Goal: Information Seeking & Learning: Learn about a topic

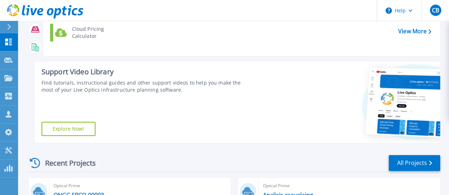
scroll to position [177, 0]
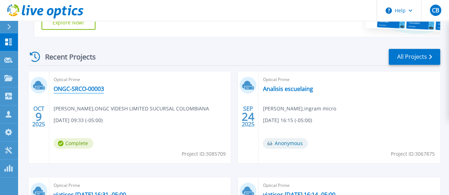
click at [84, 88] on link "ONGC-SRCO-00003" at bounding box center [79, 88] width 50 height 7
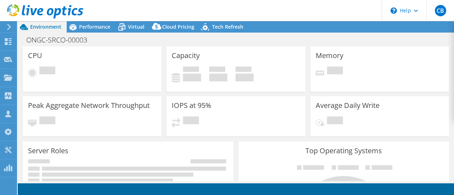
select select "USD"
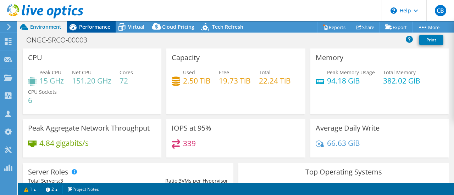
click at [98, 30] on span "Performance" at bounding box center [94, 26] width 31 height 7
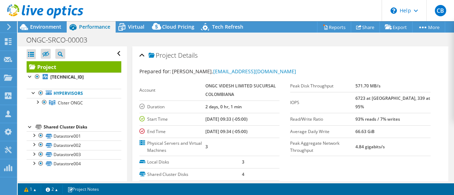
click at [46, 127] on div "Shared Cluster Disks" at bounding box center [83, 127] width 78 height 9
click at [29, 126] on div at bounding box center [30, 126] width 7 height 7
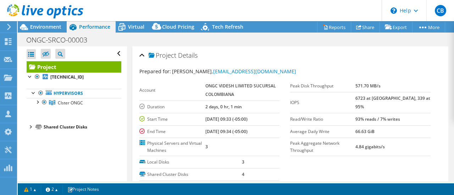
click at [69, 128] on div "Shared Cluster Disks" at bounding box center [83, 127] width 78 height 9
click at [32, 125] on div at bounding box center [30, 126] width 7 height 7
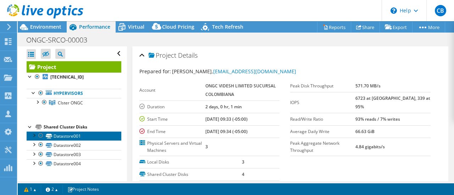
click at [67, 135] on link "Datastore001" at bounding box center [74, 136] width 95 height 9
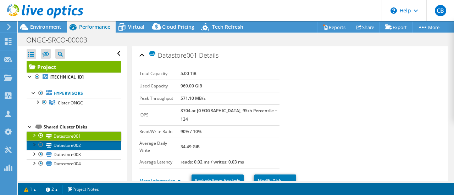
click at [68, 146] on link "Datastore002" at bounding box center [74, 145] width 95 height 9
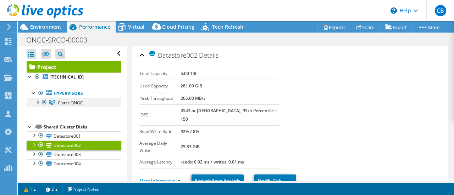
click at [37, 101] on div at bounding box center [37, 101] width 7 height 7
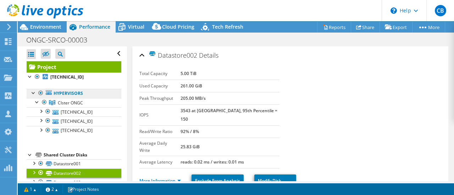
scroll to position [22, 0]
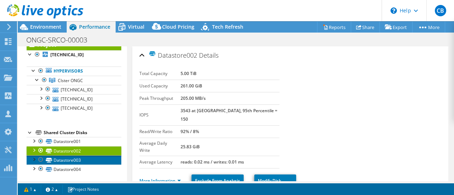
click at [68, 160] on link "Datastore003" at bounding box center [74, 160] width 95 height 9
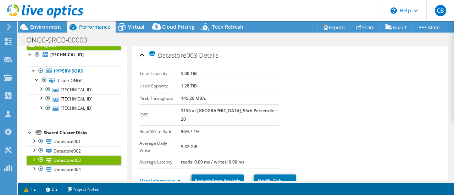
scroll to position [35, 0]
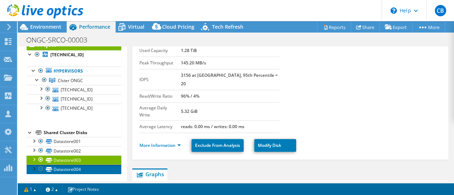
click at [73, 168] on link "Datastore004" at bounding box center [74, 169] width 95 height 9
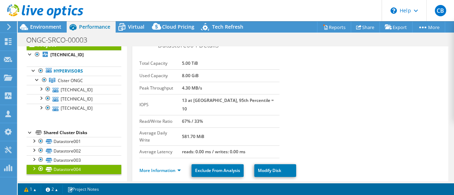
scroll to position [0, 0]
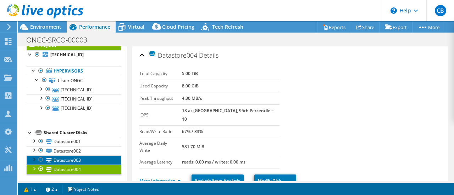
click at [76, 159] on link "Datastore003" at bounding box center [74, 160] width 95 height 9
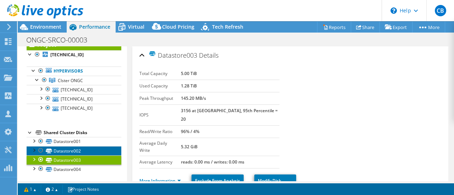
click at [68, 151] on link "Datastore002" at bounding box center [74, 150] width 95 height 9
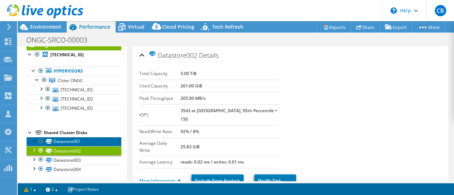
click at [72, 140] on link "Datastore001" at bounding box center [74, 141] width 95 height 9
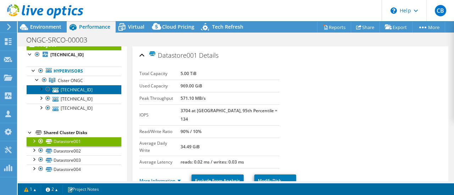
click at [70, 90] on link "192.168.50.26" at bounding box center [74, 89] width 95 height 9
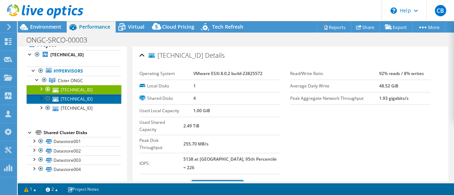
click at [73, 98] on link "192.168.50.11" at bounding box center [74, 98] width 95 height 9
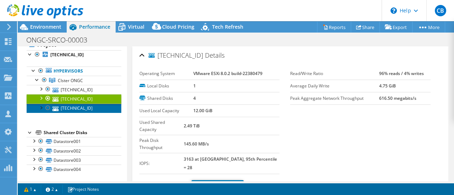
click at [78, 107] on link "192.168.50.10" at bounding box center [74, 108] width 95 height 9
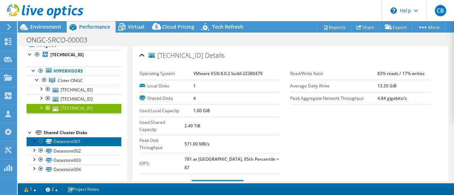
click at [72, 141] on link "Datastore001" at bounding box center [74, 141] width 95 height 9
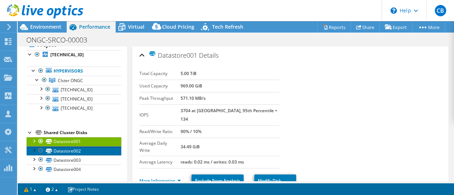
click at [72, 148] on link "Datastore002" at bounding box center [74, 150] width 95 height 9
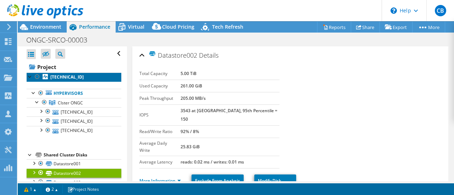
click at [67, 77] on b "192.168.50.26" at bounding box center [66, 77] width 33 height 6
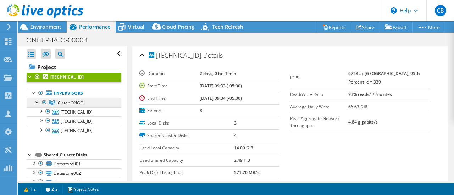
click at [72, 102] on span "Clster ONGC" at bounding box center [70, 103] width 25 height 6
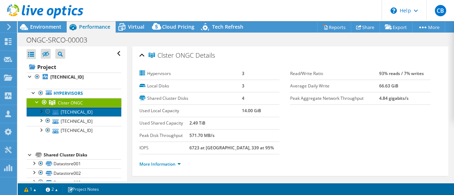
click at [74, 111] on link "192.168.50.26" at bounding box center [74, 111] width 95 height 9
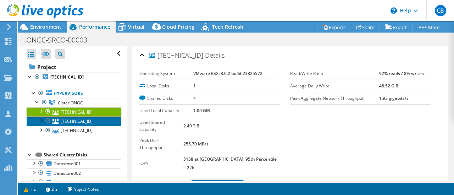
click at [76, 121] on link "192.168.50.11" at bounding box center [74, 121] width 95 height 9
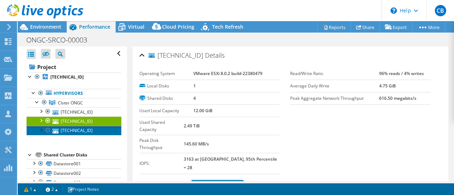
click at [76, 129] on link "192.168.50.10" at bounding box center [74, 130] width 95 height 9
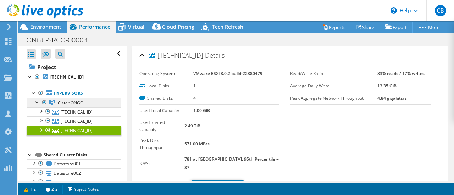
scroll to position [22, 0]
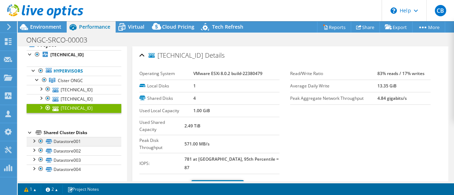
click at [31, 140] on div at bounding box center [33, 140] width 7 height 7
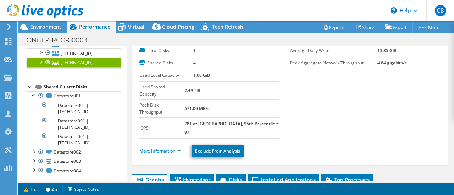
scroll to position [69, 0]
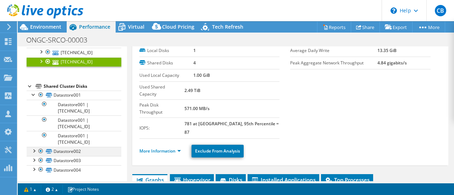
click at [34, 149] on div at bounding box center [33, 150] width 7 height 7
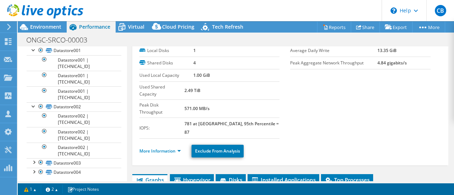
scroll to position [116, 0]
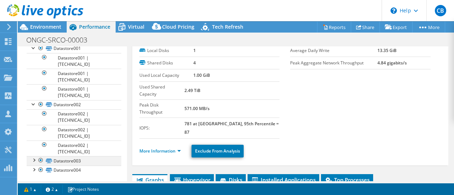
click at [34, 157] on div at bounding box center [33, 159] width 7 height 7
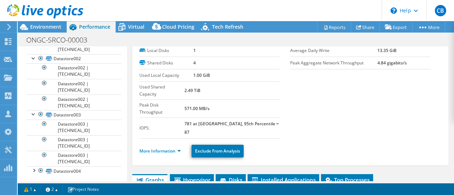
scroll to position [162, 0]
click at [34, 169] on div at bounding box center [33, 169] width 7 height 7
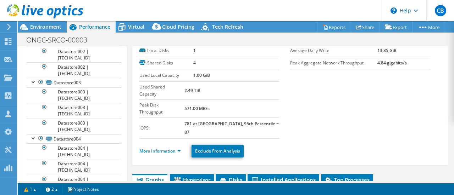
scroll to position [209, 0]
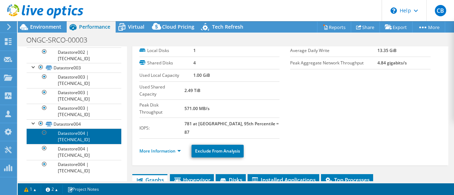
click at [76, 134] on link "Datastore004 | 192.168.50.26" at bounding box center [74, 137] width 95 height 16
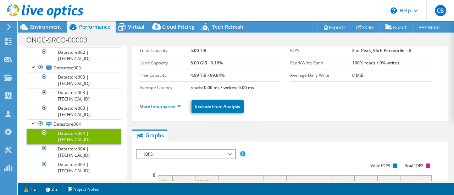
scroll to position [0, 0]
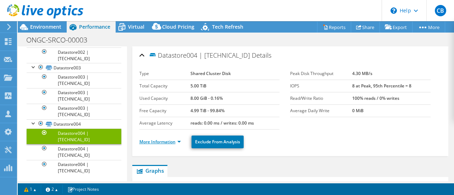
click at [175, 142] on link "More Information" at bounding box center [159, 142] width 41 height 6
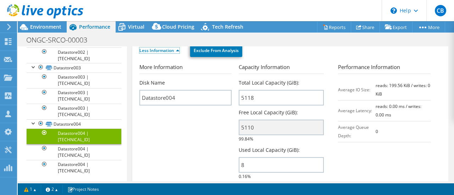
scroll to position [106, 0]
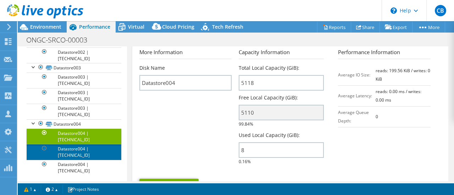
click at [74, 149] on link "Datastore004 | 192.168.50.11" at bounding box center [74, 152] width 95 height 16
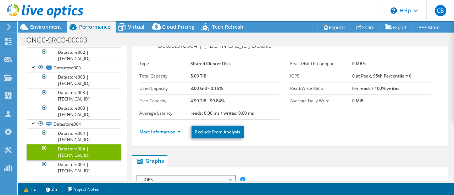
scroll to position [0, 0]
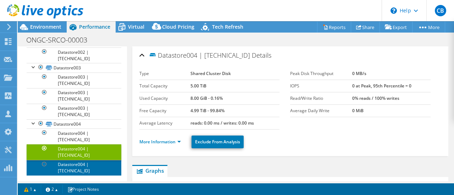
click at [77, 163] on link "Datastore004 | 192.168.50.10" at bounding box center [74, 168] width 95 height 16
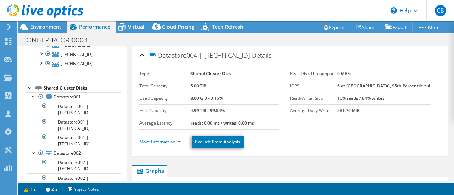
scroll to position [32, 0]
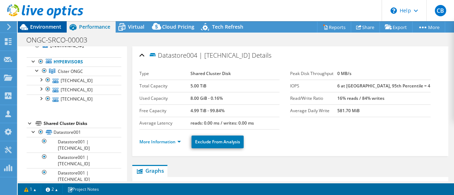
click at [45, 29] on span "Environment" at bounding box center [45, 26] width 31 height 7
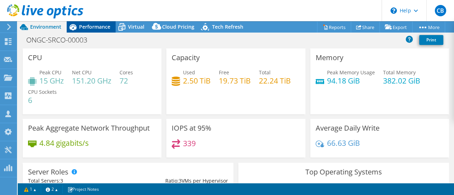
click at [84, 28] on span "Performance" at bounding box center [94, 26] width 31 height 7
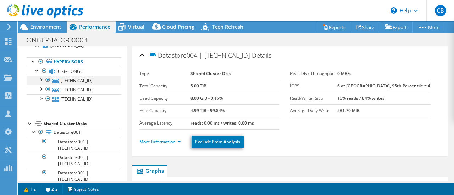
click at [41, 78] on div at bounding box center [40, 79] width 7 height 7
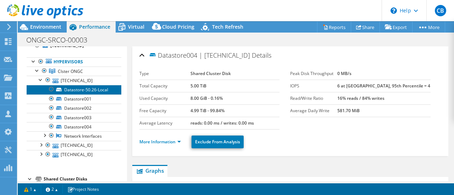
click at [79, 90] on link "Datastore-50.26-Local" at bounding box center [74, 89] width 95 height 9
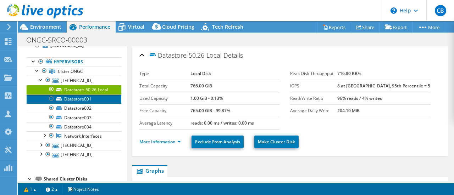
click at [79, 103] on link "Datastore001" at bounding box center [74, 99] width 95 height 9
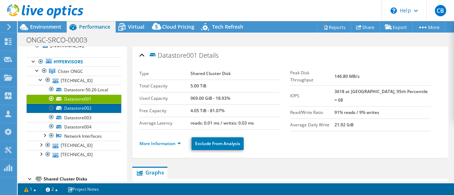
click at [82, 113] on link "Datastore002" at bounding box center [74, 108] width 95 height 9
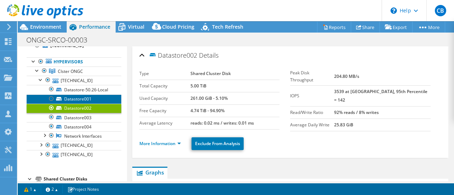
click at [82, 104] on link "Datastore001" at bounding box center [74, 99] width 95 height 9
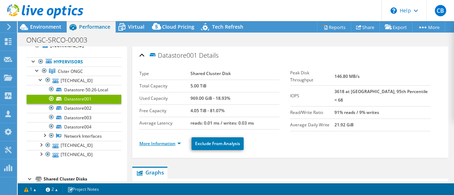
click at [169, 141] on link "More Information" at bounding box center [159, 144] width 41 height 6
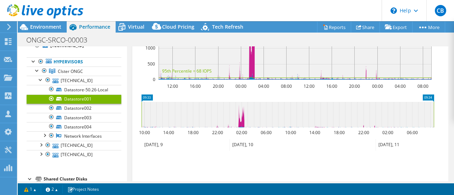
scroll to position [455, 0]
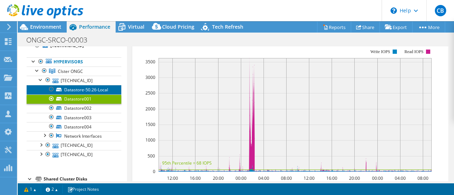
click at [75, 91] on link "Datastore-50.26-Local" at bounding box center [74, 89] width 95 height 9
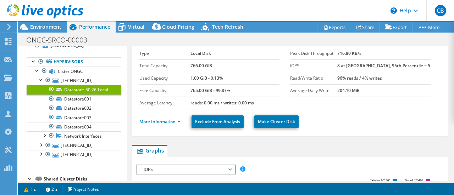
scroll to position [0, 0]
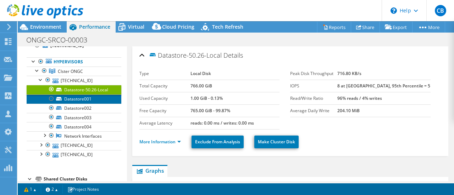
click at [84, 104] on link "Datastore001" at bounding box center [74, 99] width 95 height 9
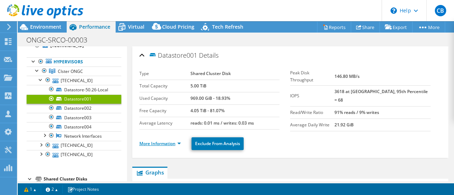
click at [170, 141] on link "More Information" at bounding box center [159, 144] width 41 height 6
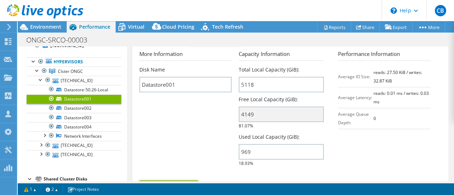
scroll to position [71, 0]
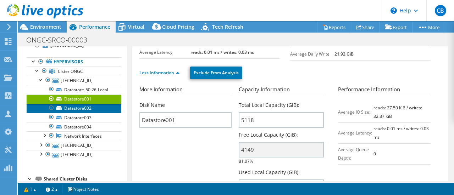
click at [83, 113] on link "Datastore002" at bounding box center [74, 108] width 95 height 9
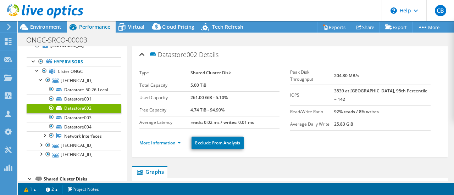
scroll to position [0, 0]
click at [172, 141] on link "More Information" at bounding box center [159, 144] width 41 height 6
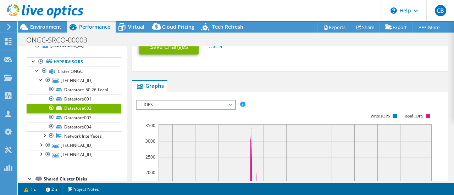
scroll to position [284, 0]
